Goal: Information Seeking & Learning: Learn about a topic

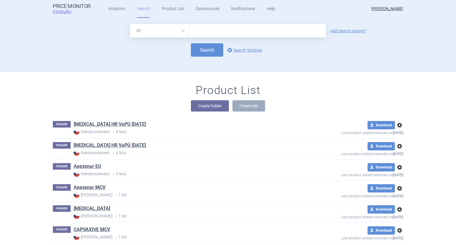
scroll to position [1170, 0]
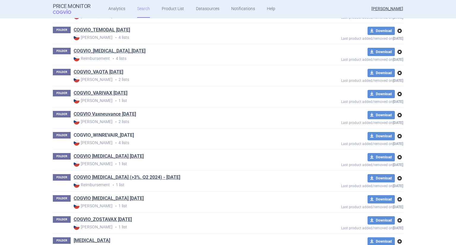
click at [131, 132] on link "COGVIO_WINREVAIR_[DATE]" at bounding box center [104, 135] width 60 height 7
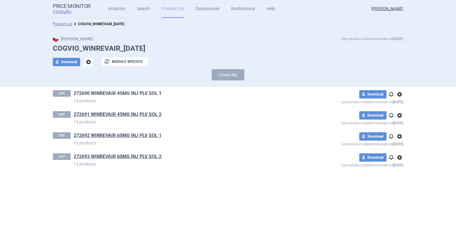
click at [90, 93] on link "272690 WINREVAIR 45MG INJ PLV SOL 1" at bounding box center [118, 93] width 88 height 7
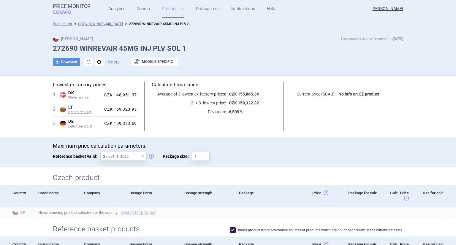
click at [105, 48] on h1 "272690 WINREVAIR 45MG INJ PLV SOL 1" at bounding box center [228, 48] width 351 height 9
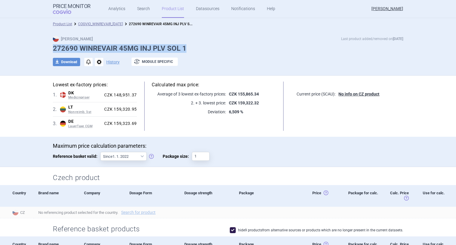
click at [105, 48] on h1 "272690 WINREVAIR 45MG INJ PLV SOL 1" at bounding box center [228, 48] width 351 height 9
click at [128, 45] on h1 "272690 WINREVAIR 45MG INJ PLV SOL 1" at bounding box center [228, 48] width 351 height 9
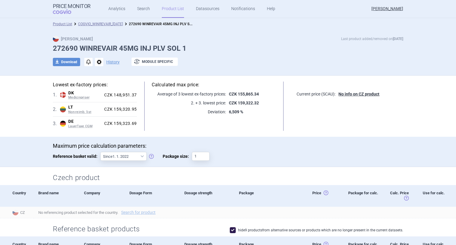
click at [125, 48] on h1 "272690 WINREVAIR 45MG INJ PLV SOL 1" at bounding box center [228, 48] width 351 height 9
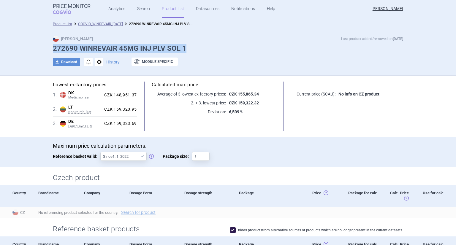
click at [125, 48] on h1 "272690 WINREVAIR 45MG INJ PLV SOL 1" at bounding box center [228, 48] width 351 height 9
click at [145, 45] on h1 "272690 WINREVAIR 45MG INJ PLV SOL 1" at bounding box center [228, 48] width 351 height 9
